Goal: Information Seeking & Learning: Compare options

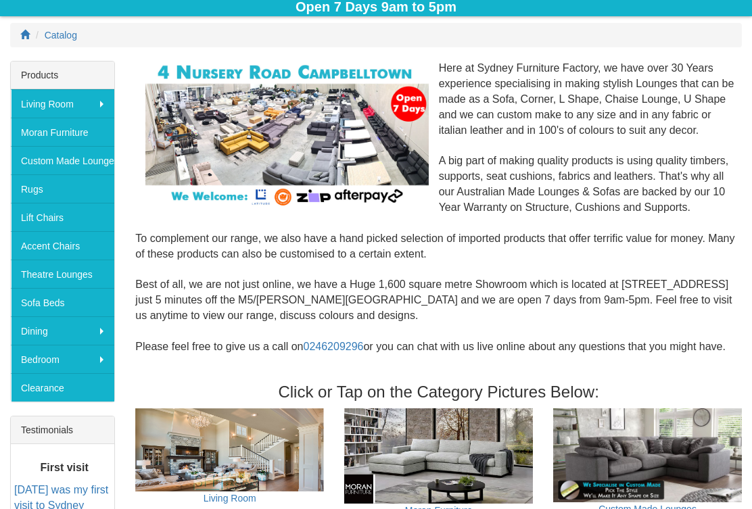
scroll to position [170, 0]
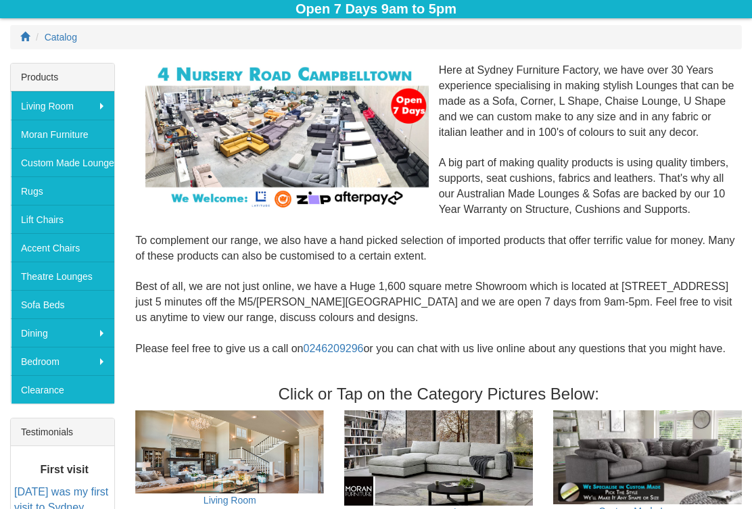
click at [329, 80] on img at bounding box center [286, 136] width 283 height 147
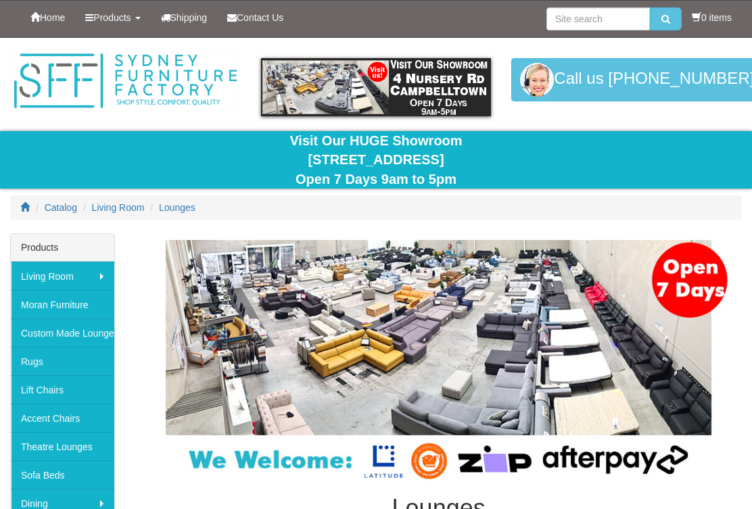
click at [193, 202] on span "Lounges" at bounding box center [177, 207] width 37 height 11
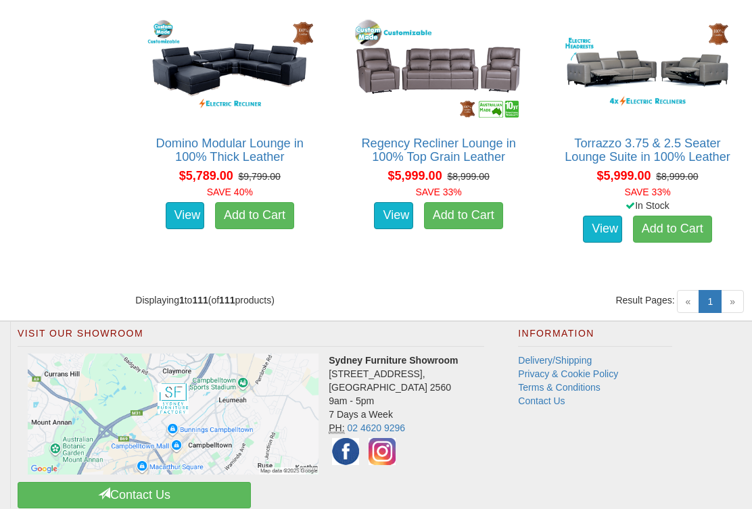
scroll to position [10555, 0]
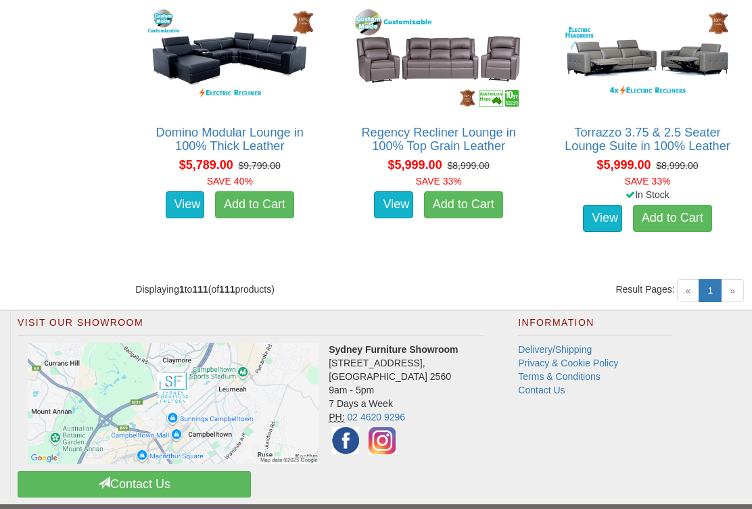
click at [742, 279] on span "»" at bounding box center [732, 290] width 23 height 23
click at [734, 282] on span "»" at bounding box center [732, 290] width 23 height 23
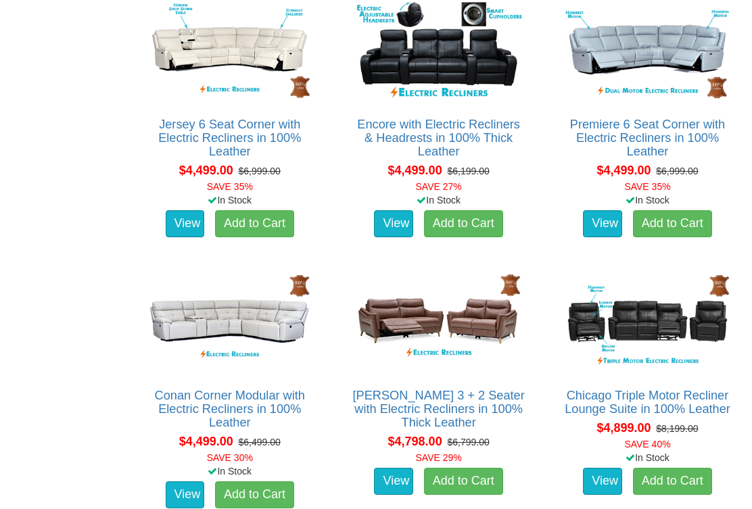
scroll to position [8667, 0]
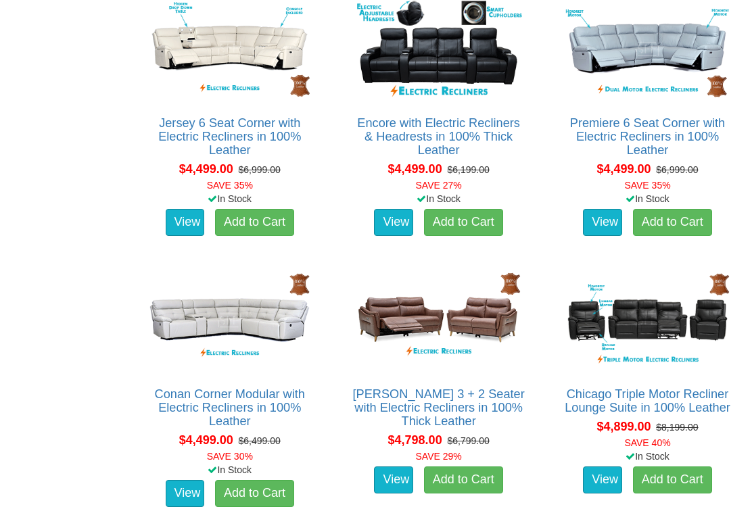
click at [683, 304] on img at bounding box center [647, 320] width 174 height 107
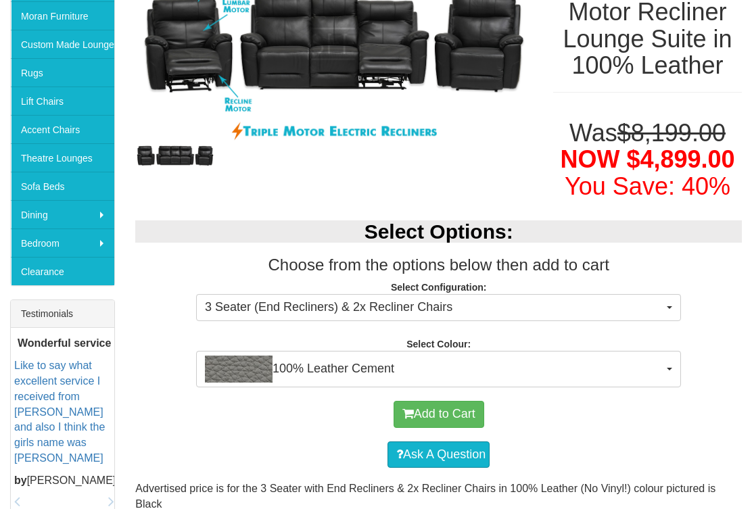
scroll to position [291, 0]
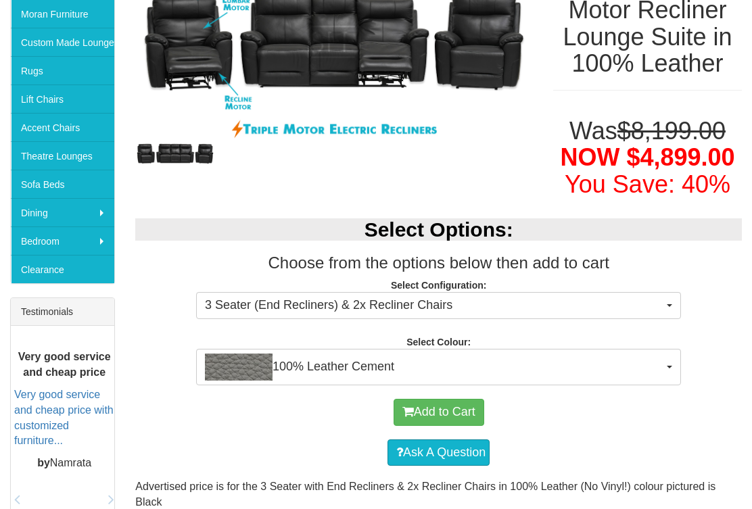
click at [673, 361] on button "100% Leather Cement" at bounding box center [438, 367] width 485 height 37
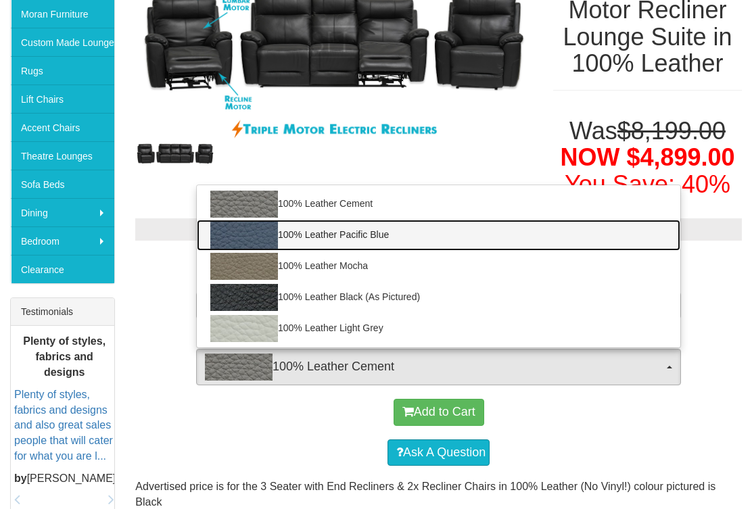
click at [295, 220] on link "100% Leather Pacific Blue" at bounding box center [438, 235] width 483 height 31
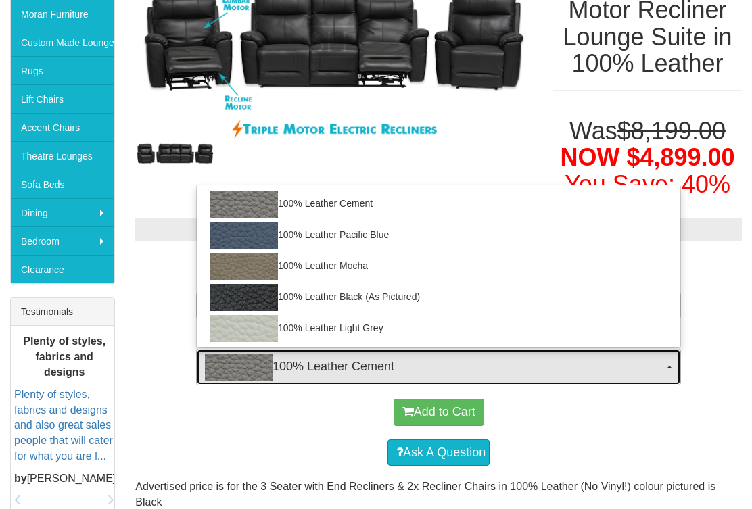
select select "1938"
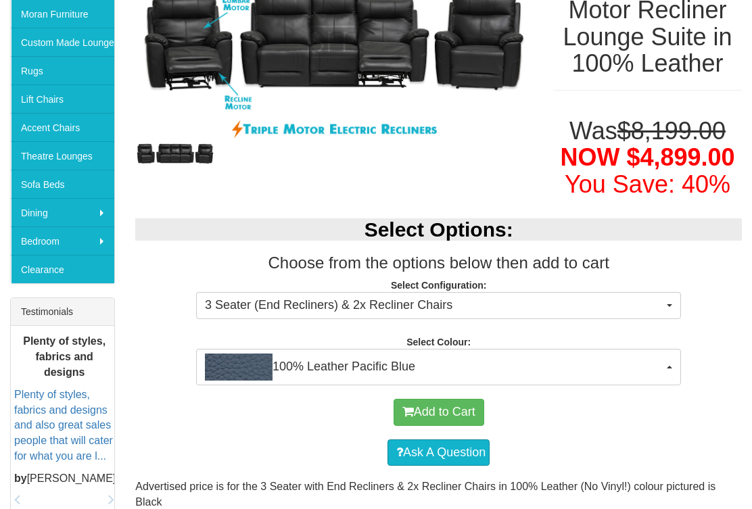
click at [292, 231] on h2 "Select Options:" at bounding box center [438, 229] width 606 height 22
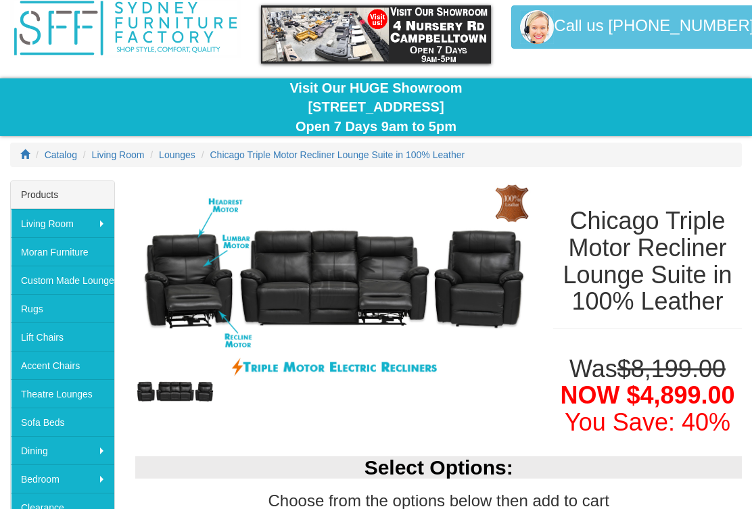
scroll to position [0, 0]
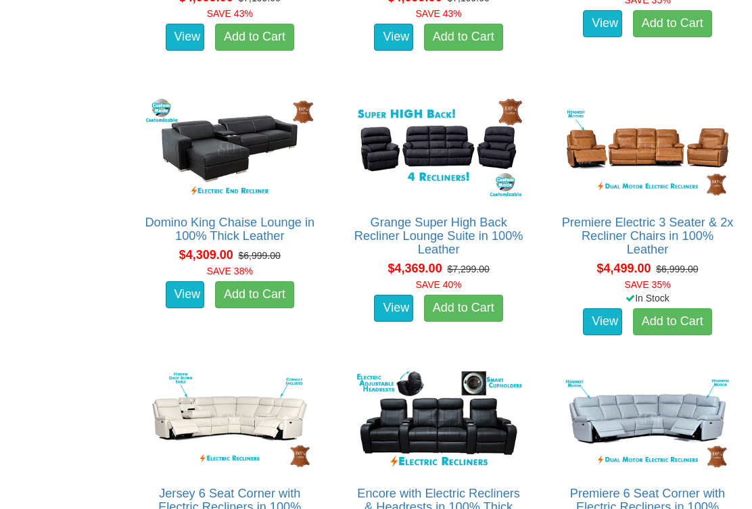
scroll to position [8296, 0]
click at [659, 135] on img at bounding box center [647, 148] width 174 height 107
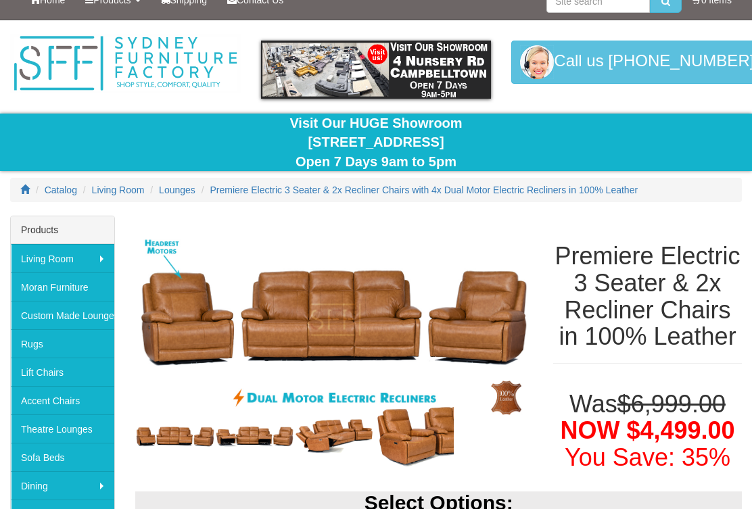
scroll to position [20, 0]
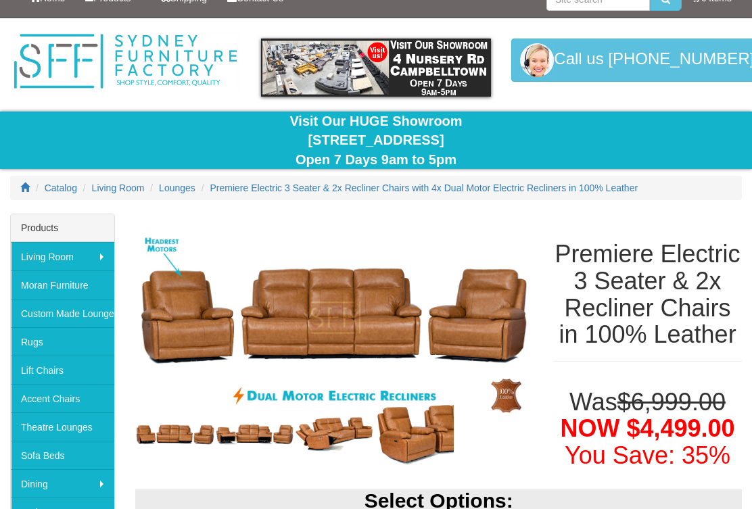
click at [348, 438] on img at bounding box center [334, 434] width 80 height 41
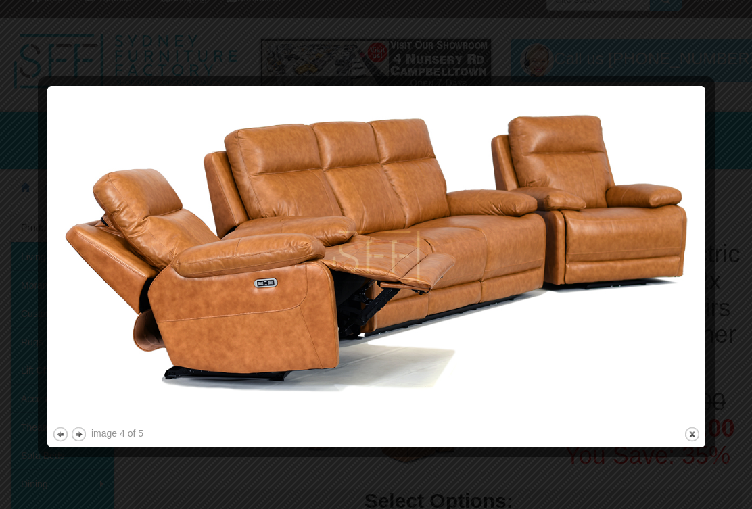
click at [290, 289] on img at bounding box center [376, 257] width 648 height 333
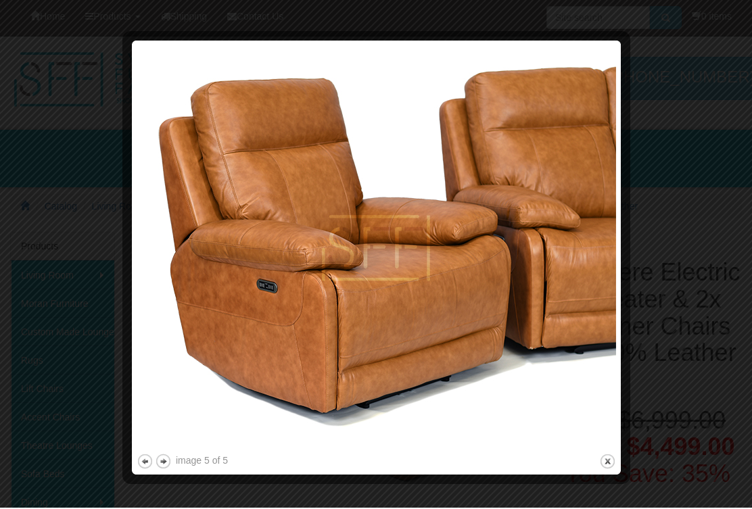
scroll to position [5, 0]
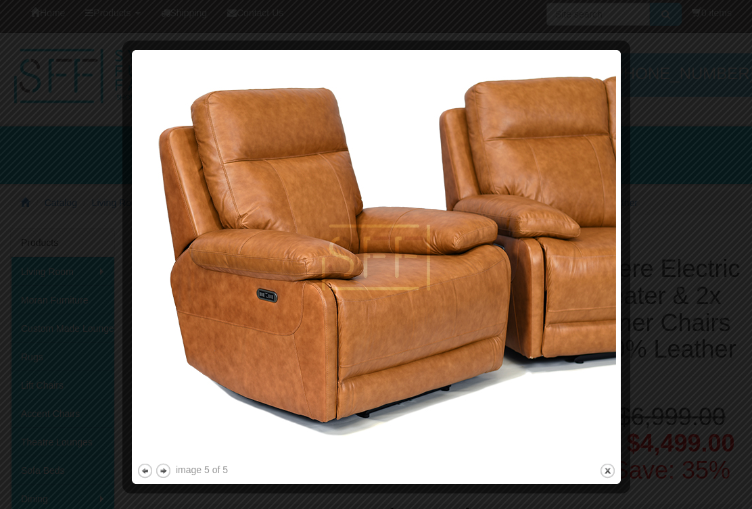
click at [475, 350] on img at bounding box center [376, 258] width 479 height 406
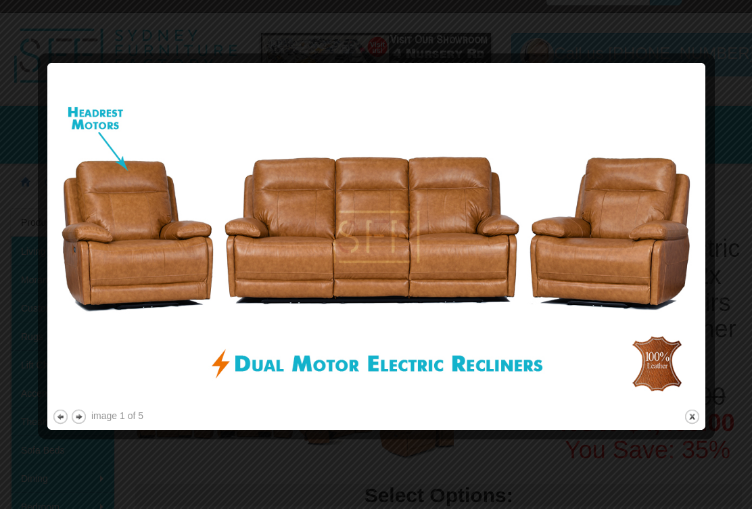
click at [553, 337] on img at bounding box center [376, 237] width 648 height 339
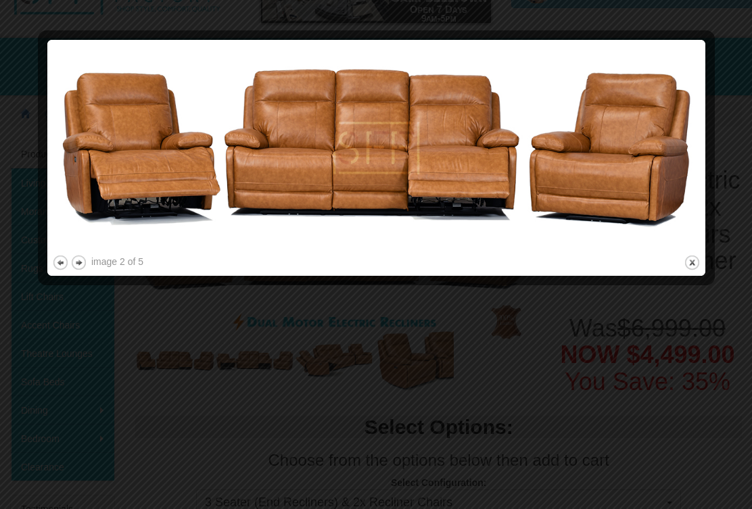
scroll to position [93, 0]
click at [67, 264] on button "previous" at bounding box center [60, 262] width 17 height 17
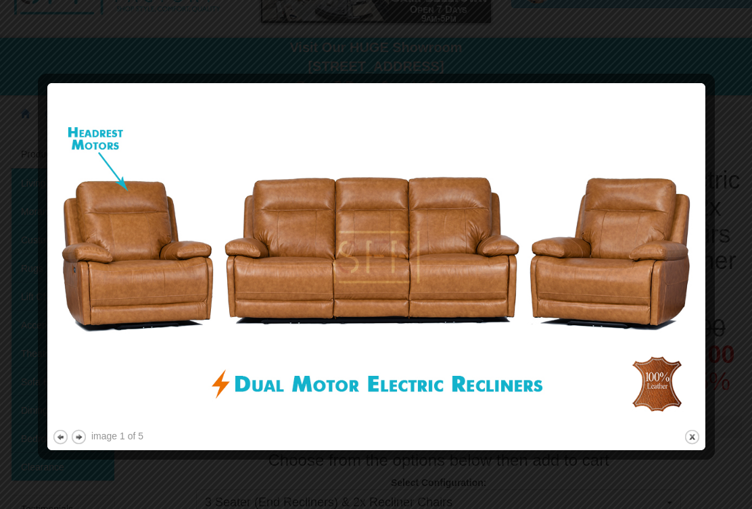
click at [63, 438] on button "previous" at bounding box center [60, 437] width 17 height 17
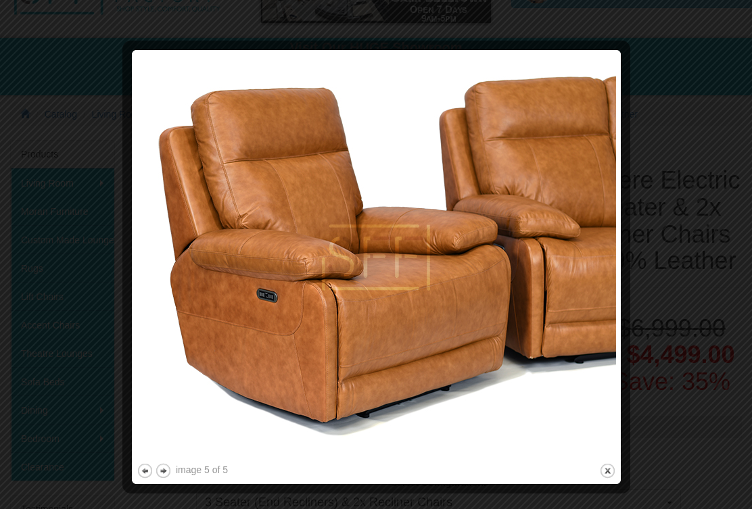
click at [145, 467] on button "previous" at bounding box center [145, 470] width 17 height 17
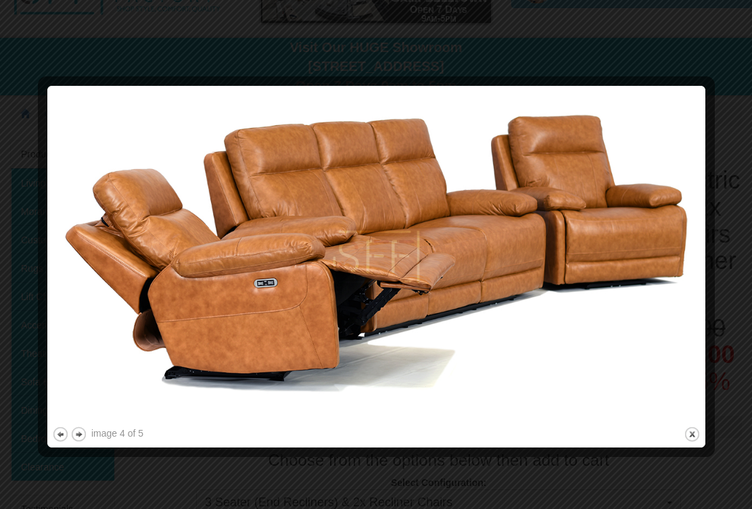
click at [65, 432] on button "previous" at bounding box center [60, 434] width 17 height 17
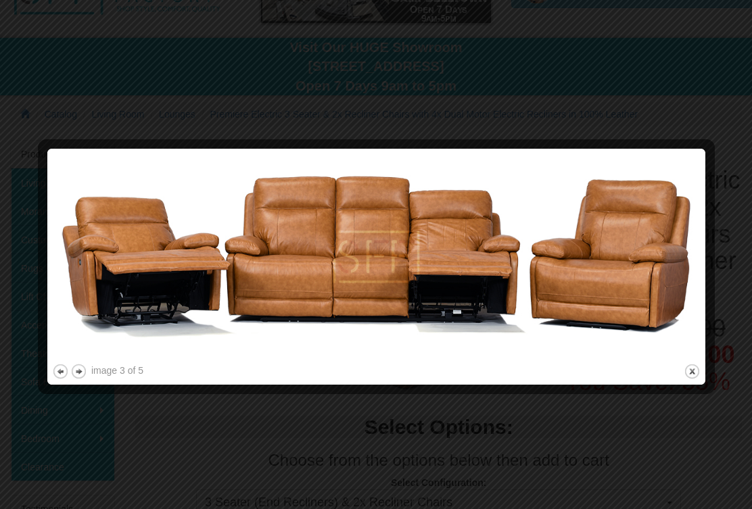
click at [66, 377] on button "previous" at bounding box center [60, 371] width 17 height 17
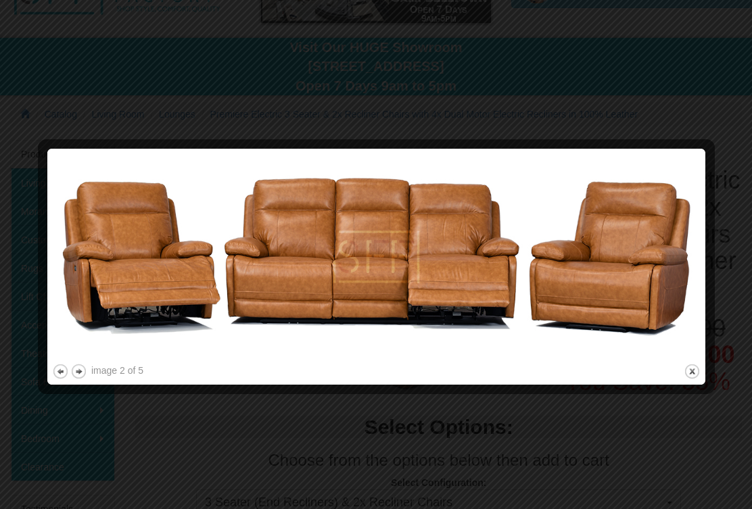
click at [64, 366] on button "previous" at bounding box center [60, 371] width 17 height 17
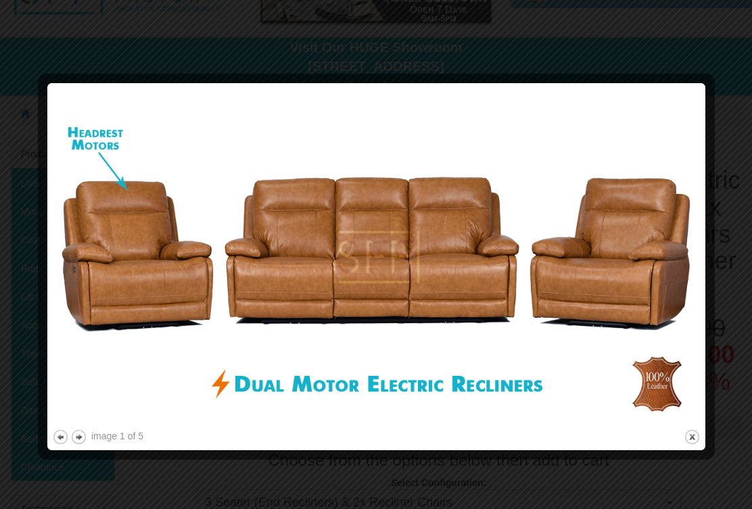
click at [468, 221] on img at bounding box center [376, 257] width 648 height 339
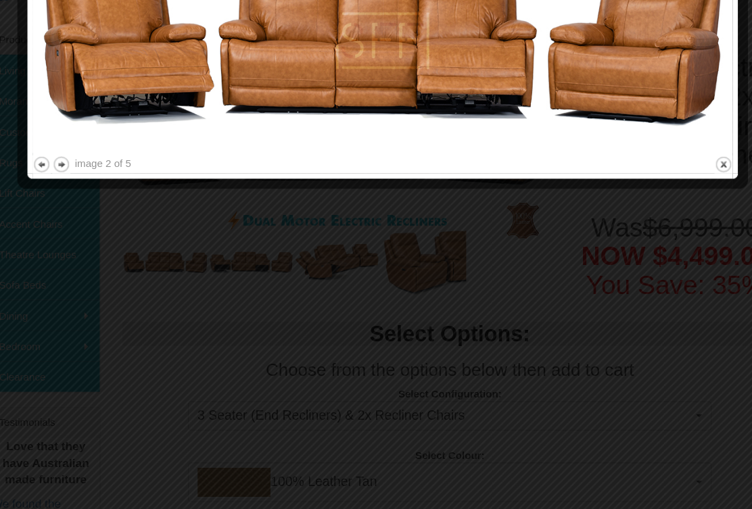
scroll to position [210, 0]
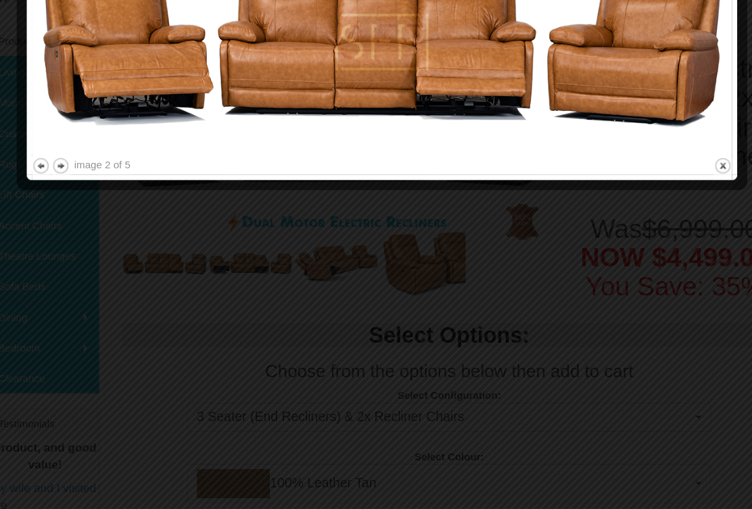
click at [683, 151] on button "close" at bounding box center [691, 153] width 17 height 17
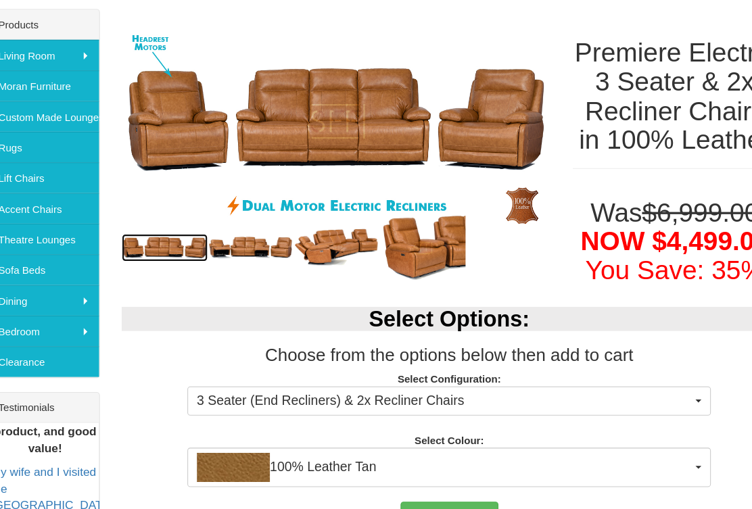
scroll to position [210, 0]
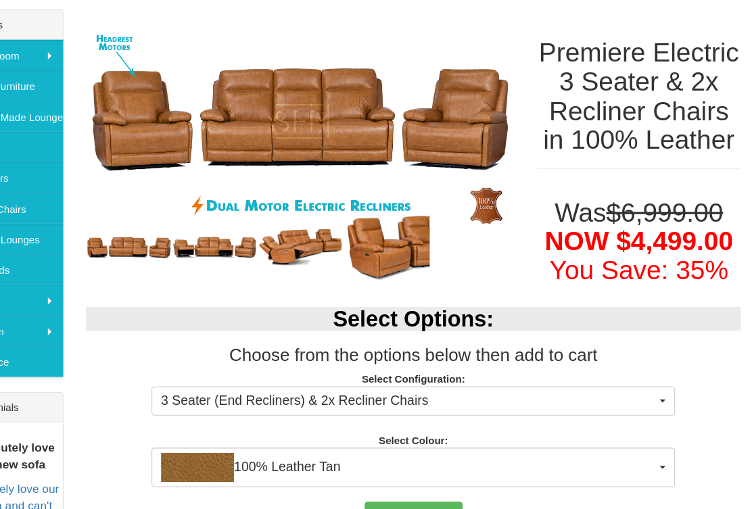
click at [615, 387] on button "3 Seater (End Recliners) & 2x Recliner Chairs" at bounding box center [438, 385] width 485 height 27
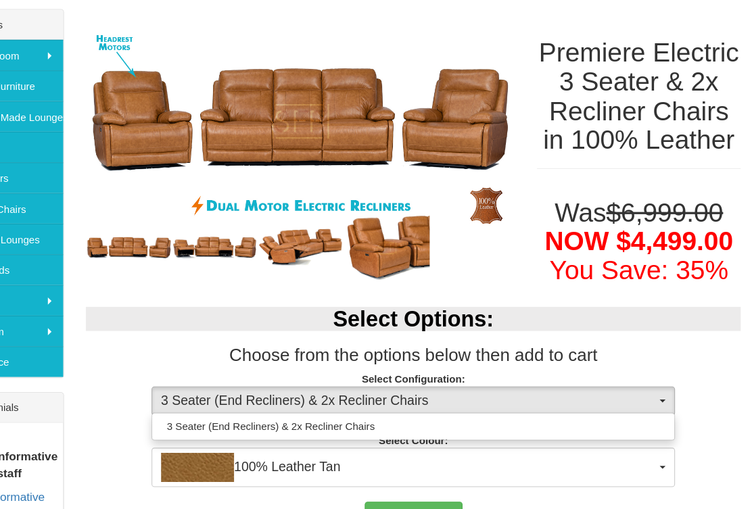
click at [624, 343] on div at bounding box center [376, 254] width 752 height 509
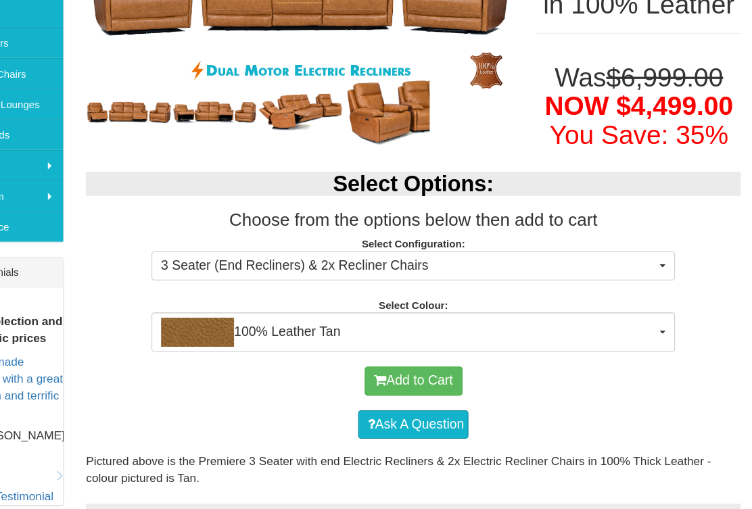
scroll to position [335, 0]
click at [619, 329] on button "100% Leather Tan" at bounding box center [438, 322] width 485 height 37
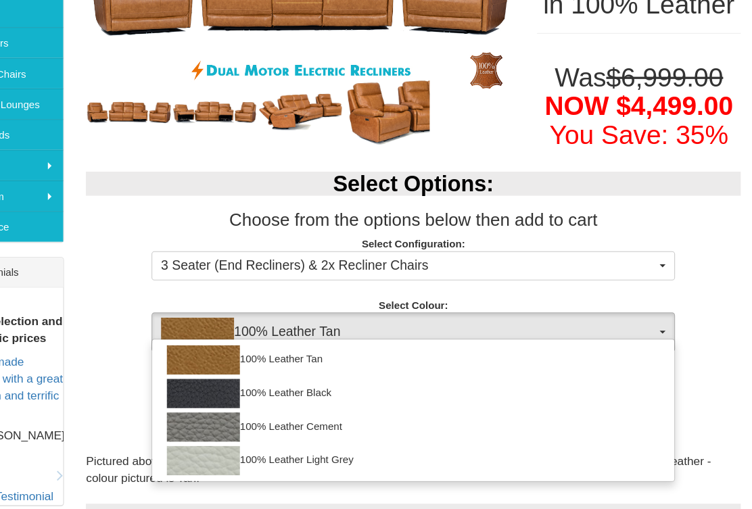
click at [619, 331] on div at bounding box center [376, 254] width 752 height 509
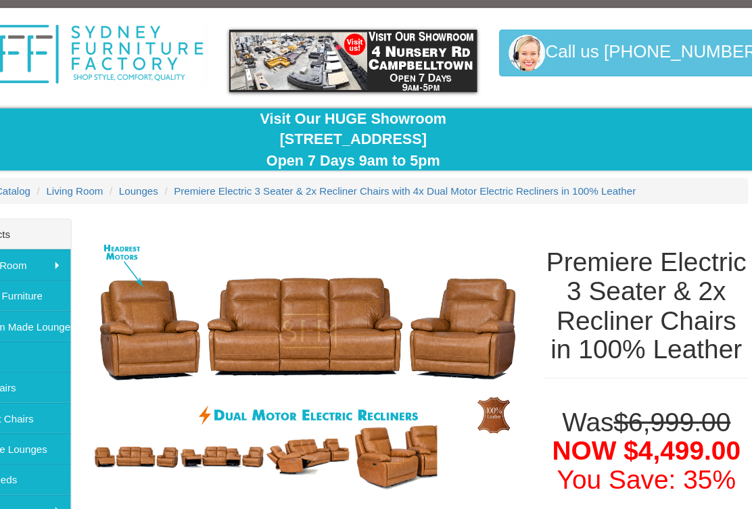
scroll to position [31, 0]
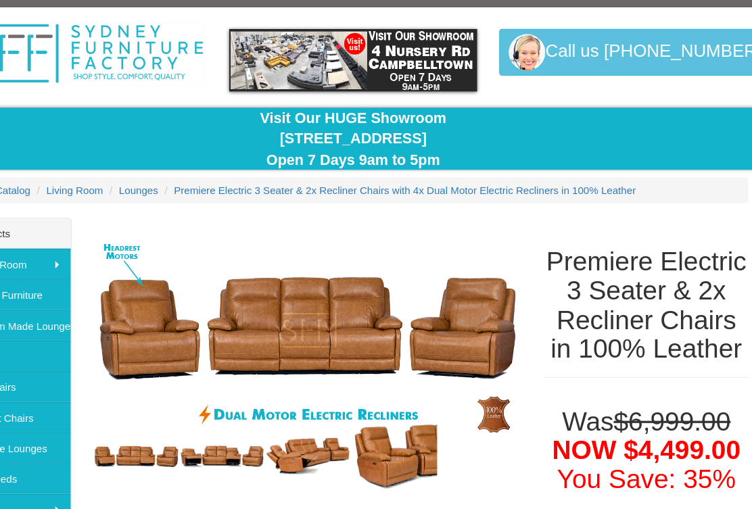
click at [10, 76] on img at bounding box center [125, 49] width 231 height 59
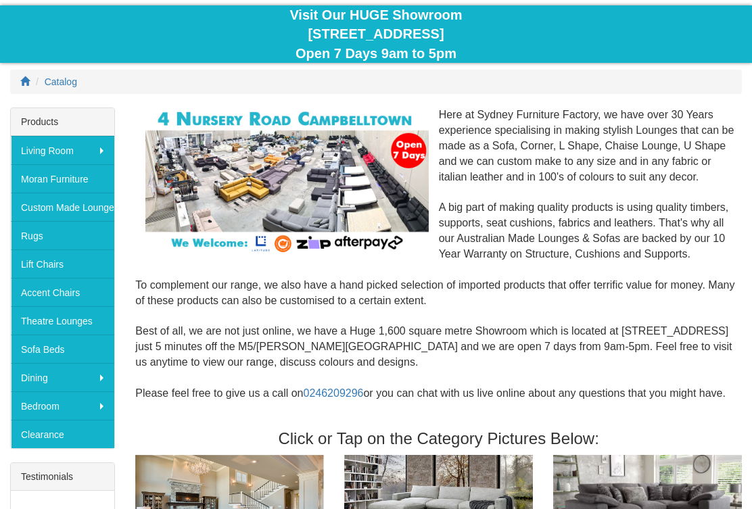
scroll to position [126, 0]
click at [103, 203] on link "Custom Made Lounges" at bounding box center [62, 207] width 103 height 28
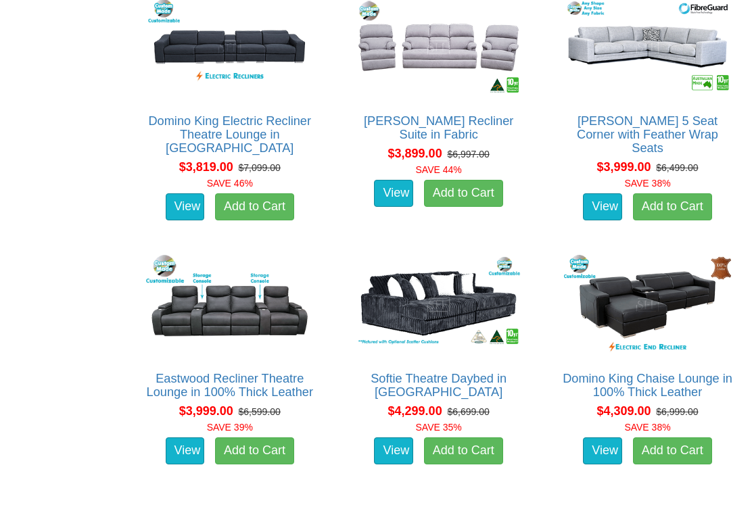
scroll to position [4425, 0]
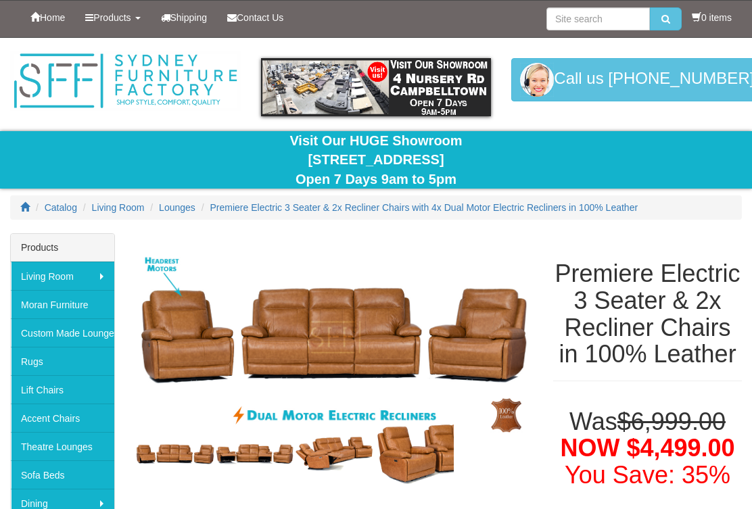
scroll to position [54, 49]
